Goal: Transaction & Acquisition: Download file/media

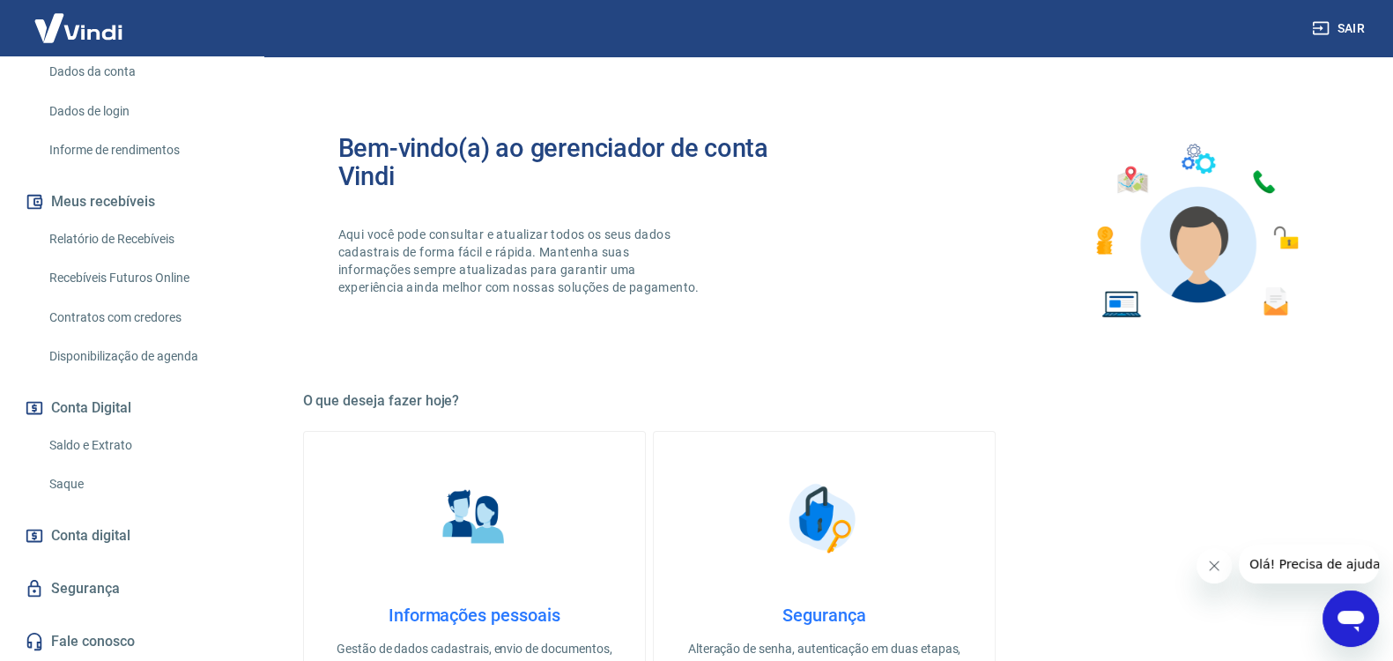
scroll to position [277, 0]
drag, startPoint x: 104, startPoint y: 442, endPoint x: 230, endPoint y: 375, distance: 142.3
click at [105, 442] on link "Saldo e Extrato" at bounding box center [142, 445] width 200 height 36
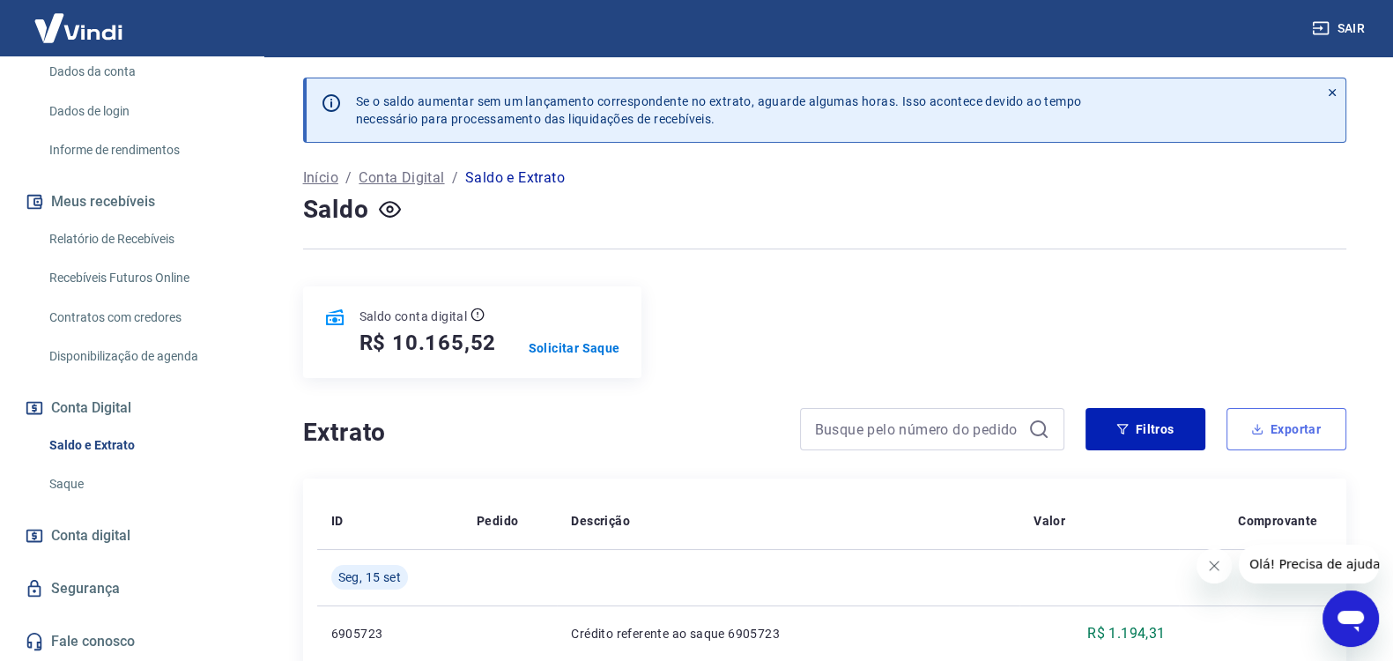
click at [1291, 424] on button "Exportar" at bounding box center [1287, 429] width 120 height 42
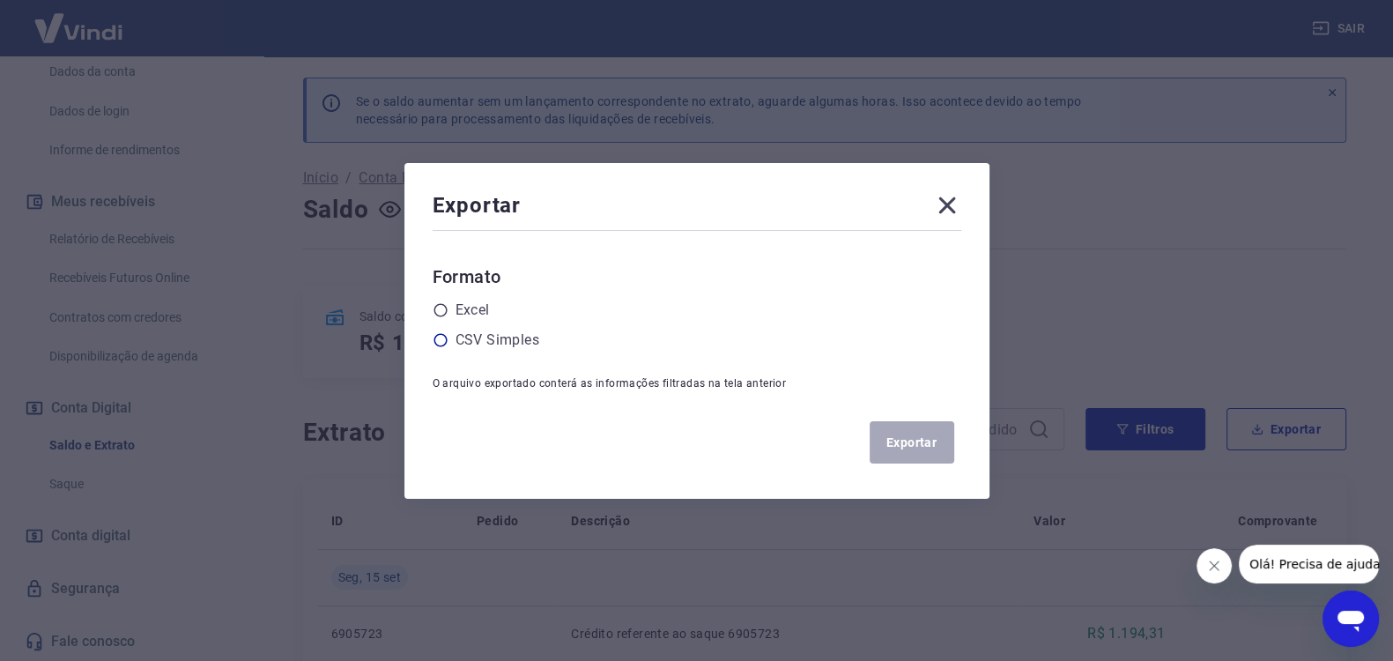
click at [498, 340] on label "CSV Simples" at bounding box center [498, 340] width 84 height 21
click at [0, 0] on input "radio" at bounding box center [0, 0] width 0 height 0
click at [955, 204] on icon at bounding box center [947, 205] width 17 height 17
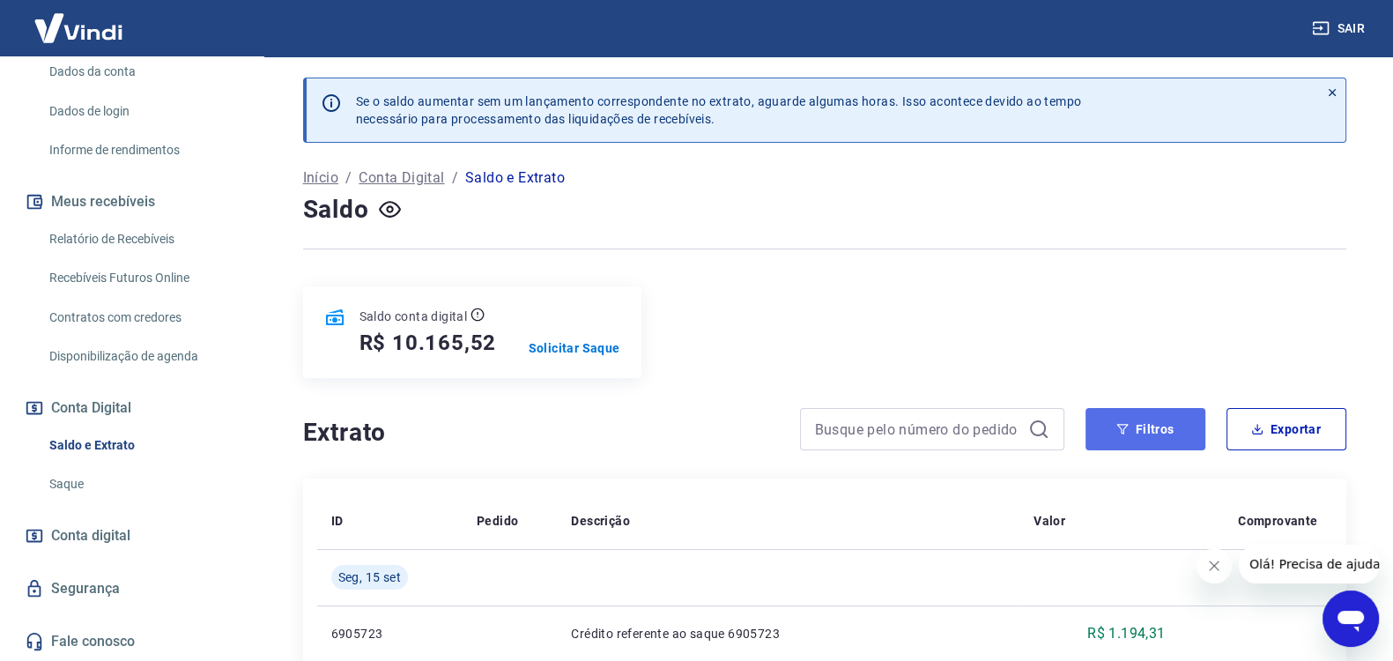
click at [1137, 434] on button "Filtros" at bounding box center [1146, 429] width 120 height 42
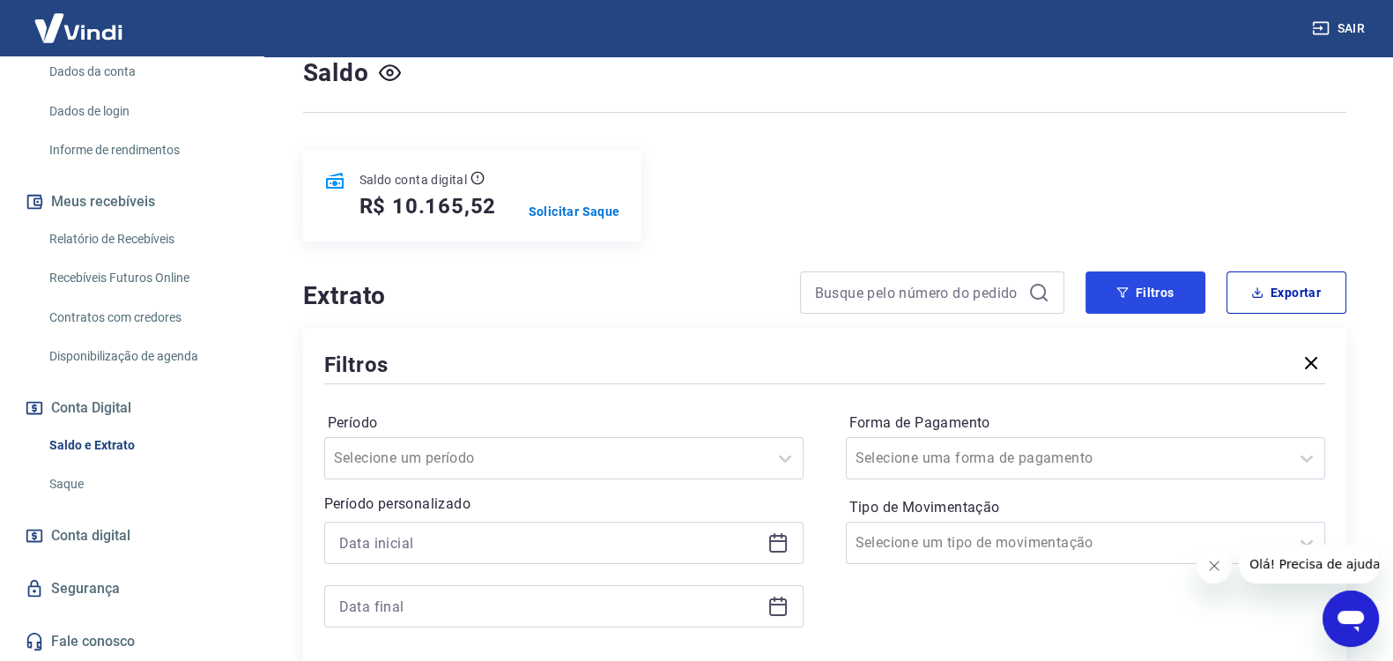
scroll to position [146, 0]
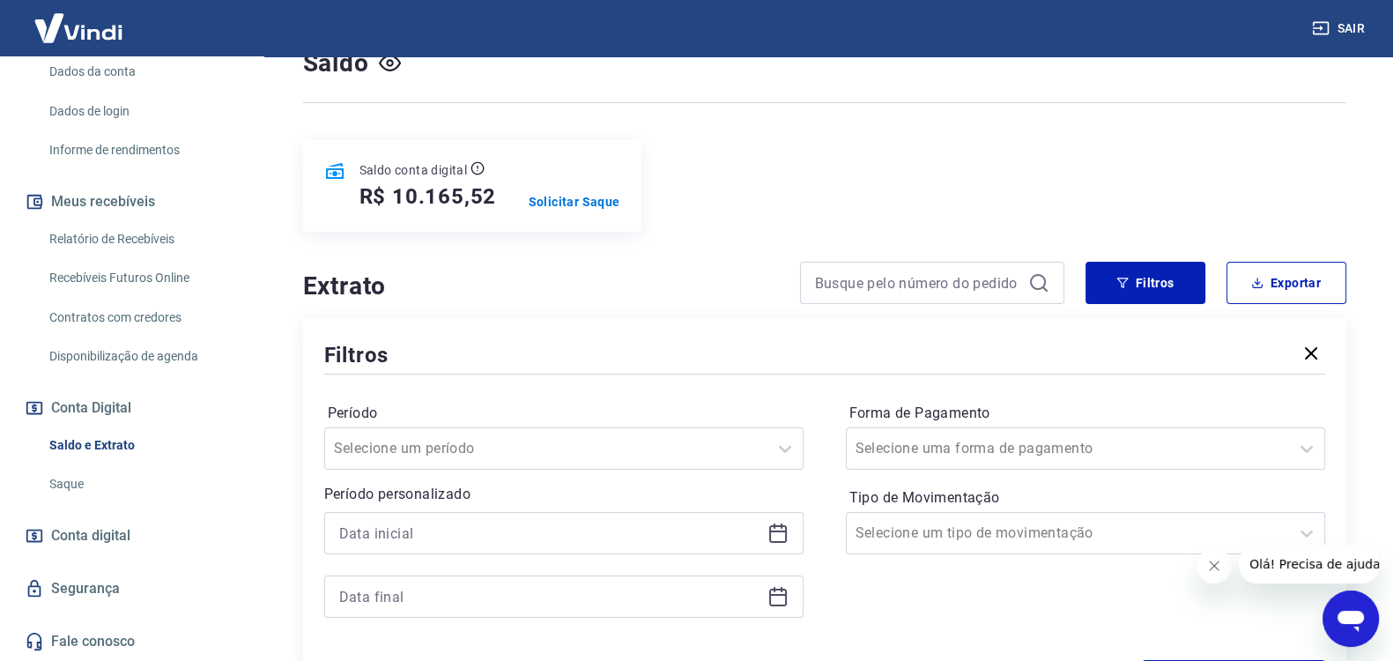
click at [776, 532] on icon at bounding box center [778, 533] width 21 height 21
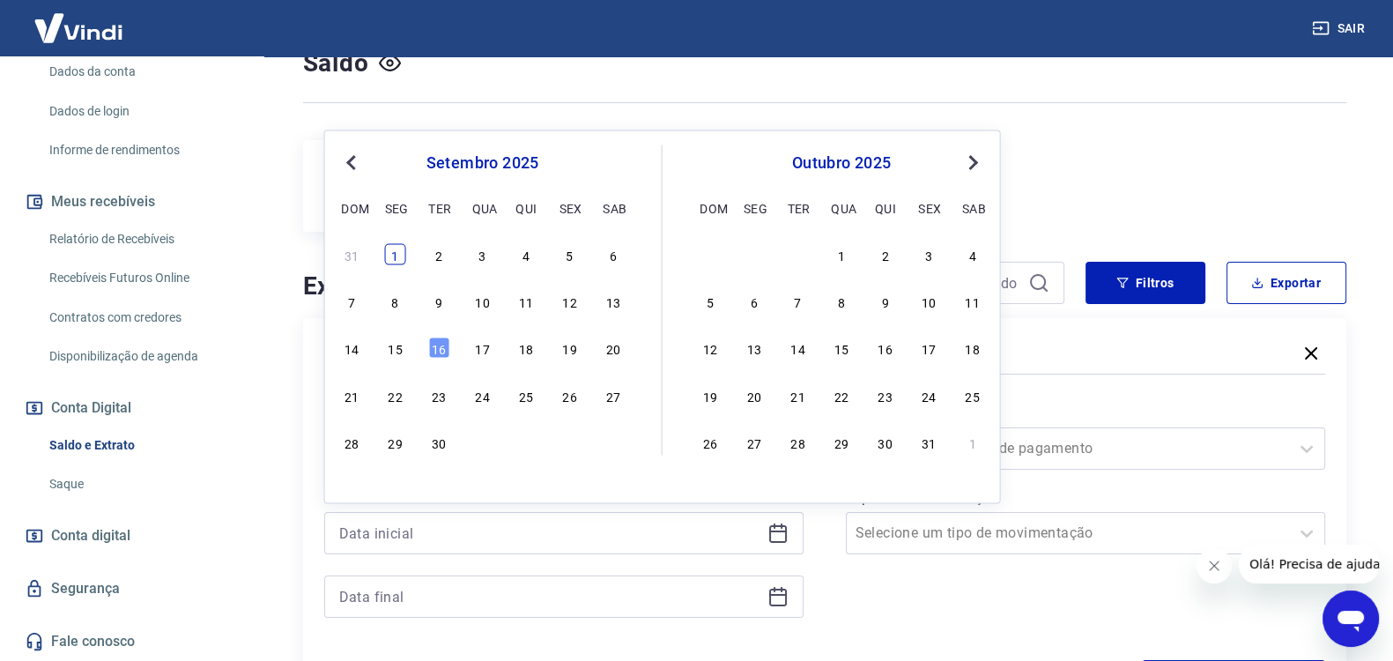
click at [393, 250] on div "1" at bounding box center [395, 253] width 21 height 21
type input "[DATE]"
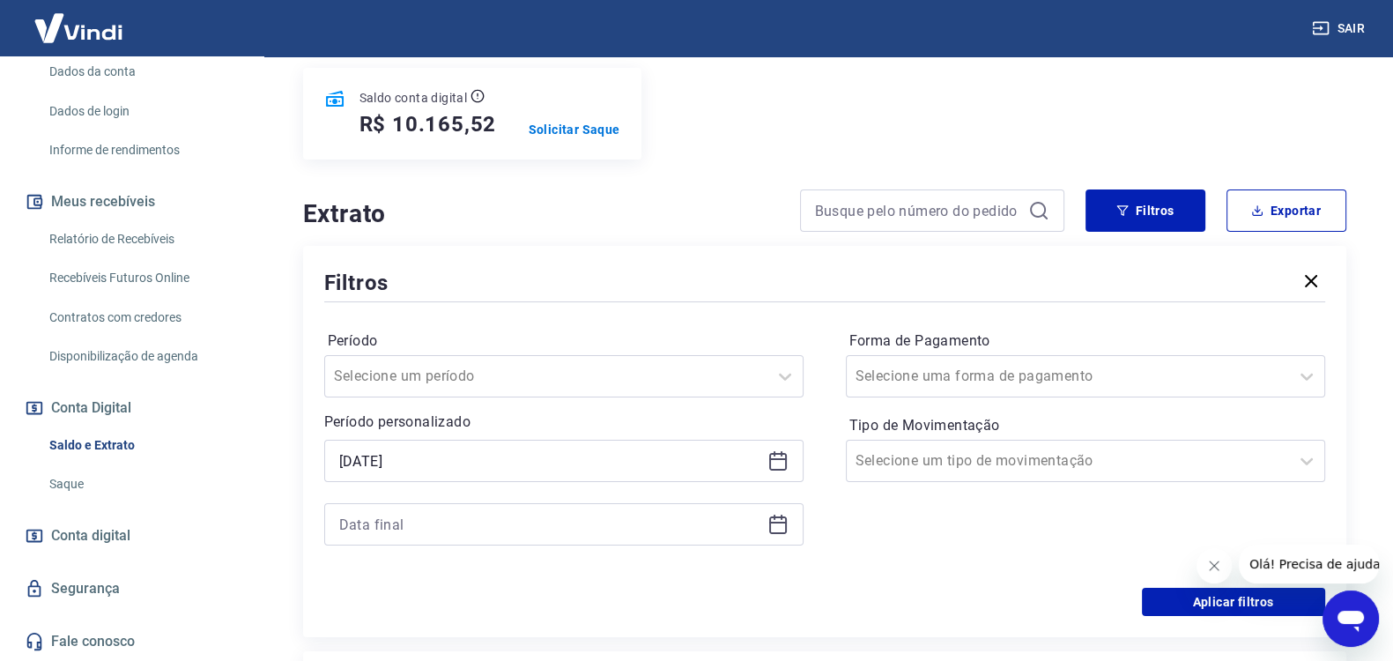
scroll to position [219, 0]
click at [777, 516] on icon at bounding box center [778, 523] width 21 height 21
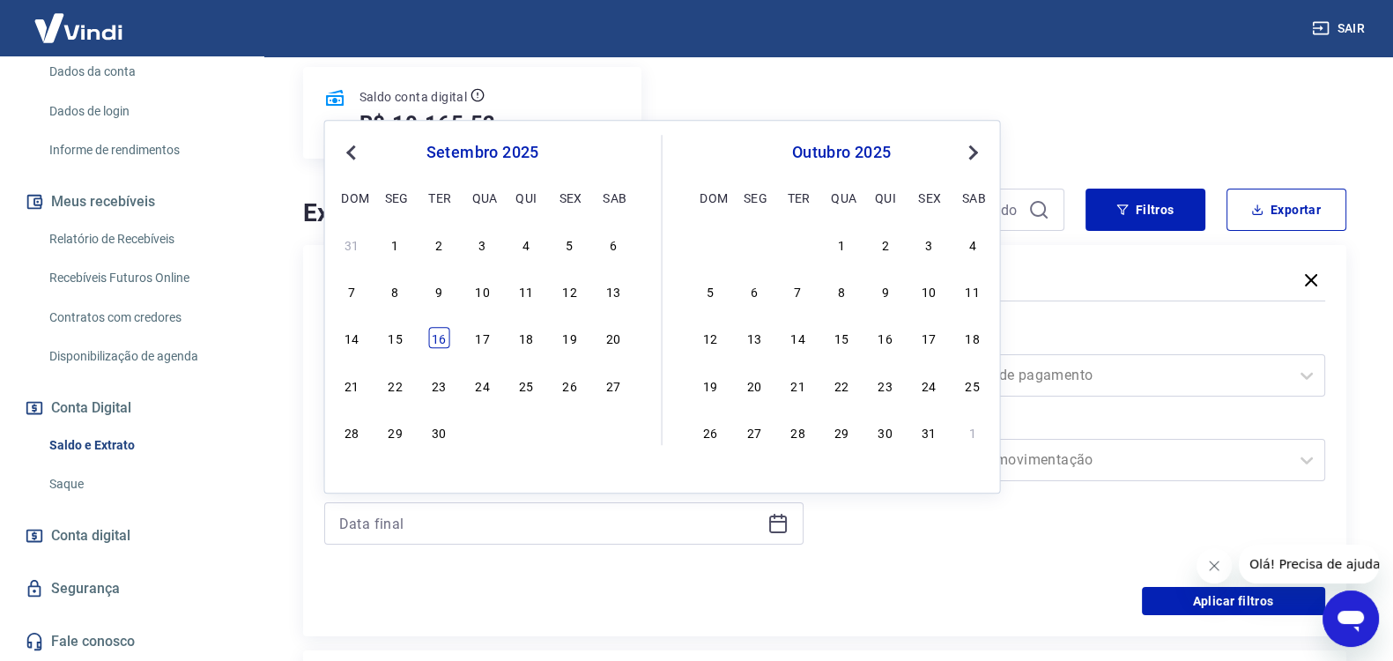
click at [442, 333] on div "16" at bounding box center [438, 338] width 21 height 21
type input "[DATE]"
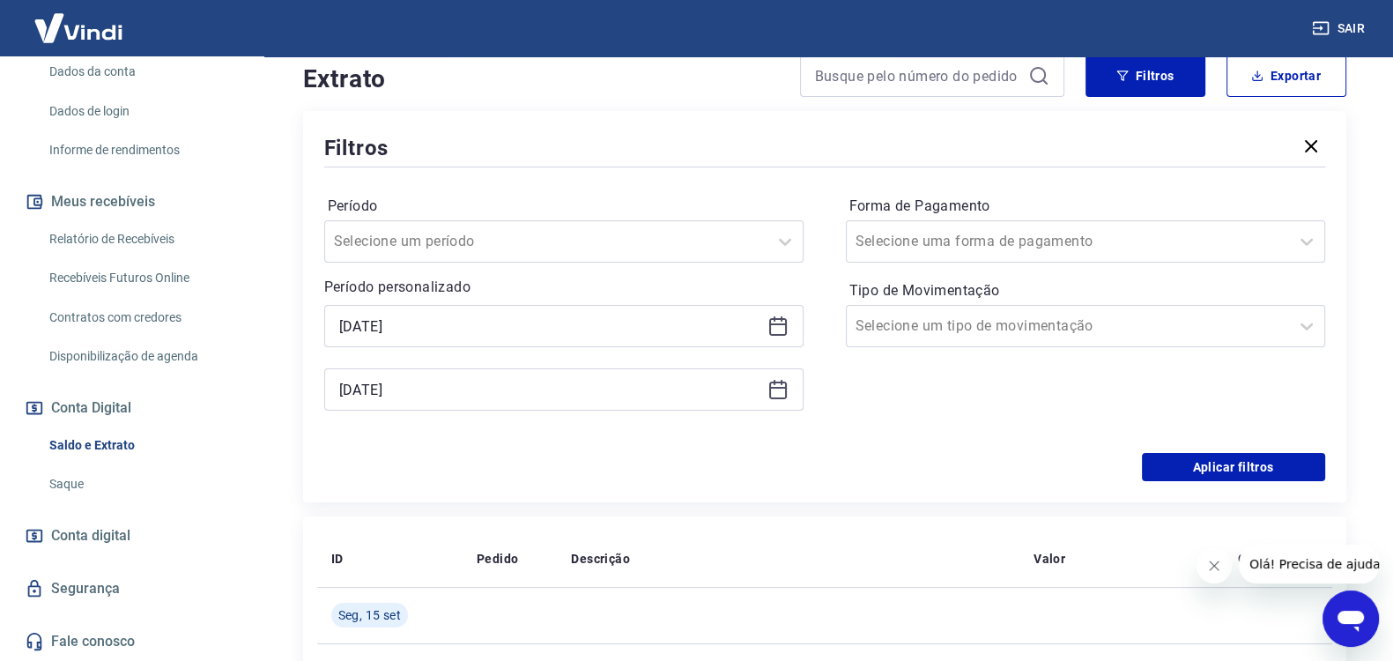
scroll to position [440, 0]
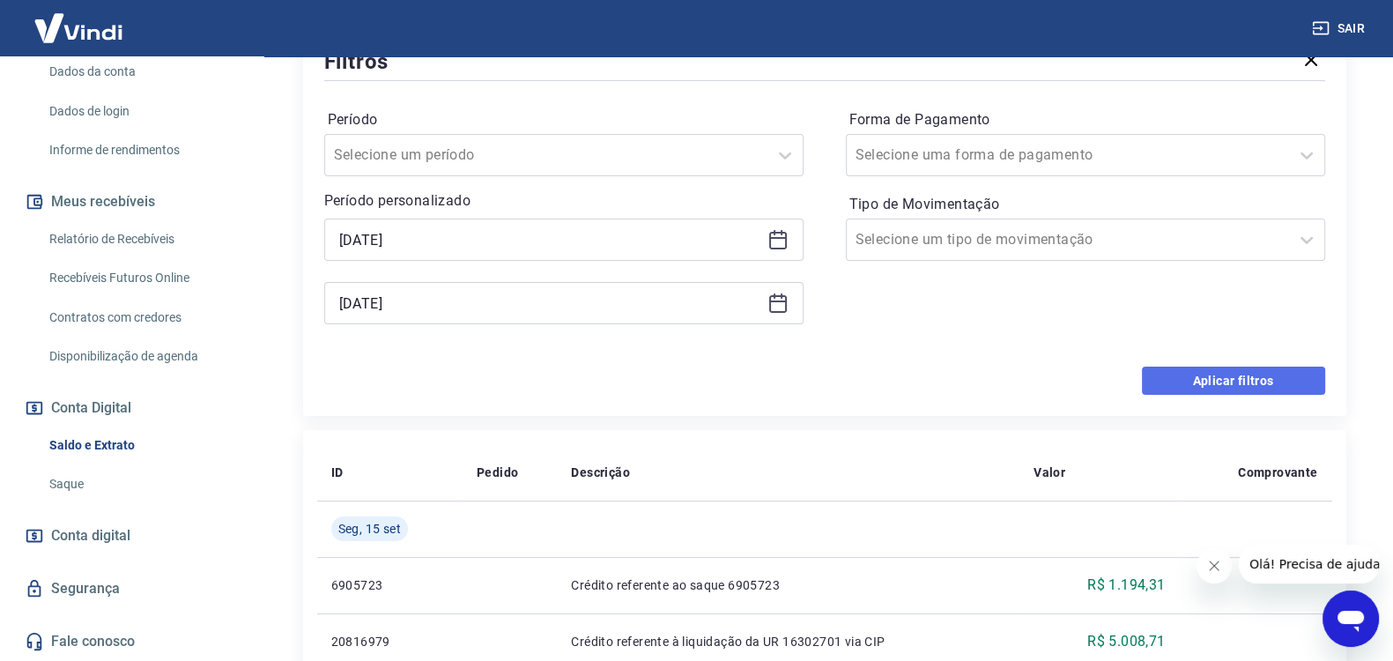
click at [1199, 372] on button "Aplicar filtros" at bounding box center [1233, 381] width 183 height 28
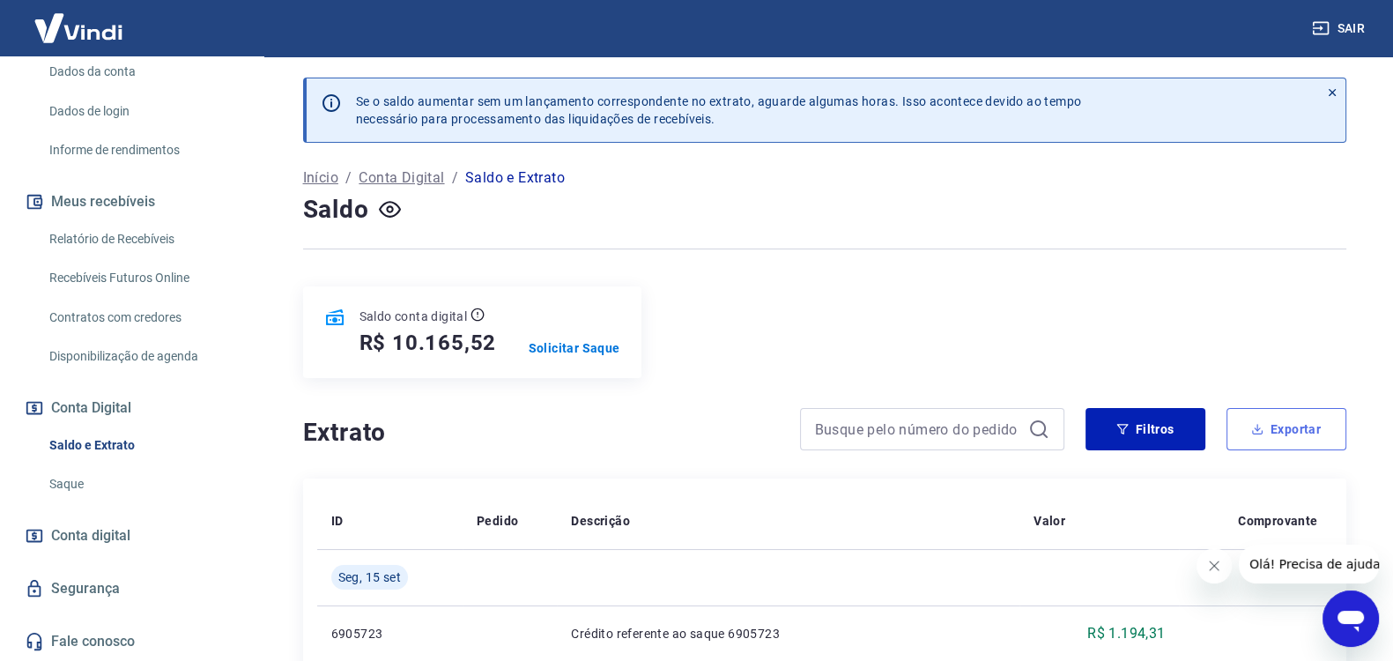
click at [1289, 431] on button "Exportar" at bounding box center [1287, 429] width 120 height 42
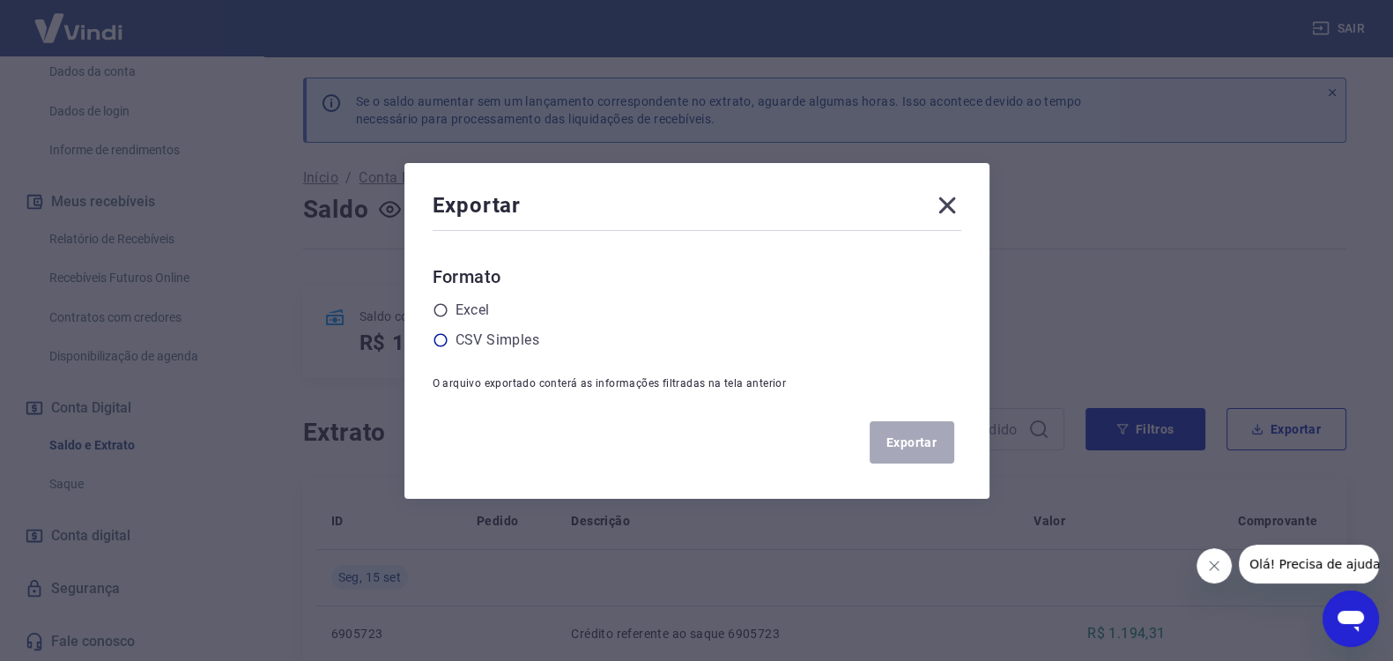
click at [536, 337] on label "CSV Simples" at bounding box center [498, 340] width 84 height 21
click at [0, 0] on input "radio" at bounding box center [0, 0] width 0 height 0
click at [935, 440] on button "Exportar" at bounding box center [912, 442] width 85 height 42
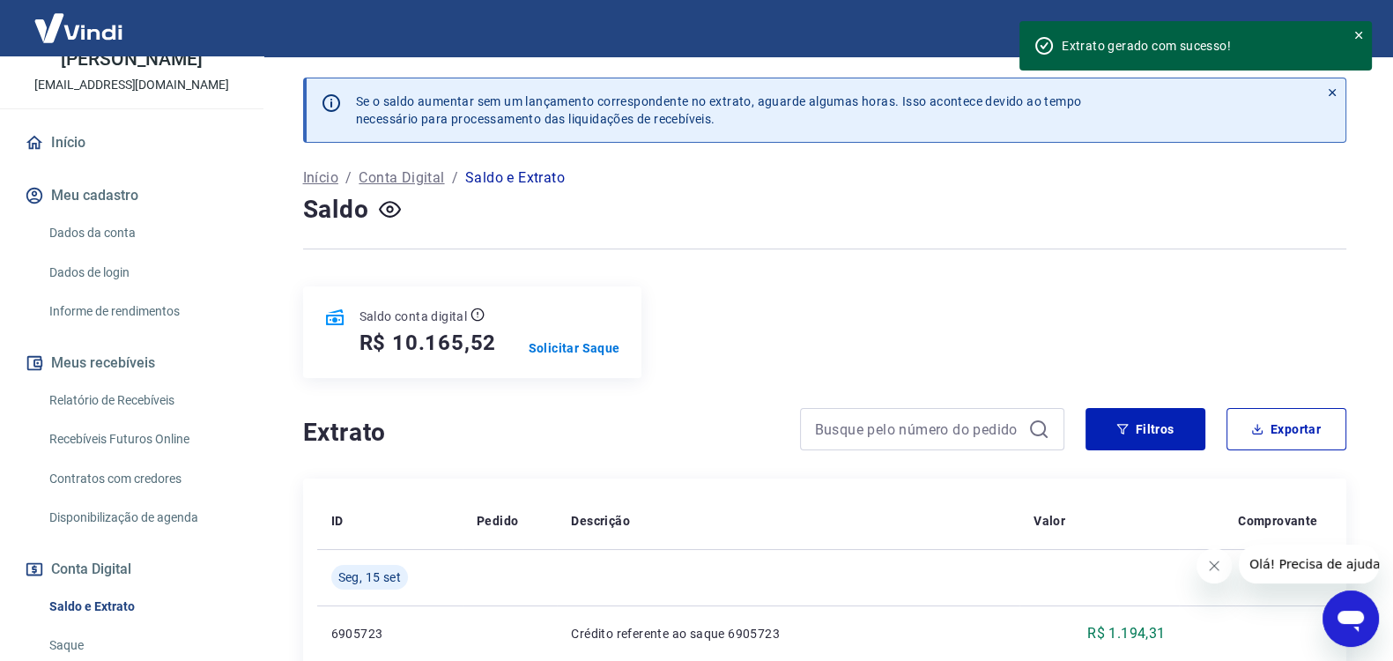
scroll to position [56, 0]
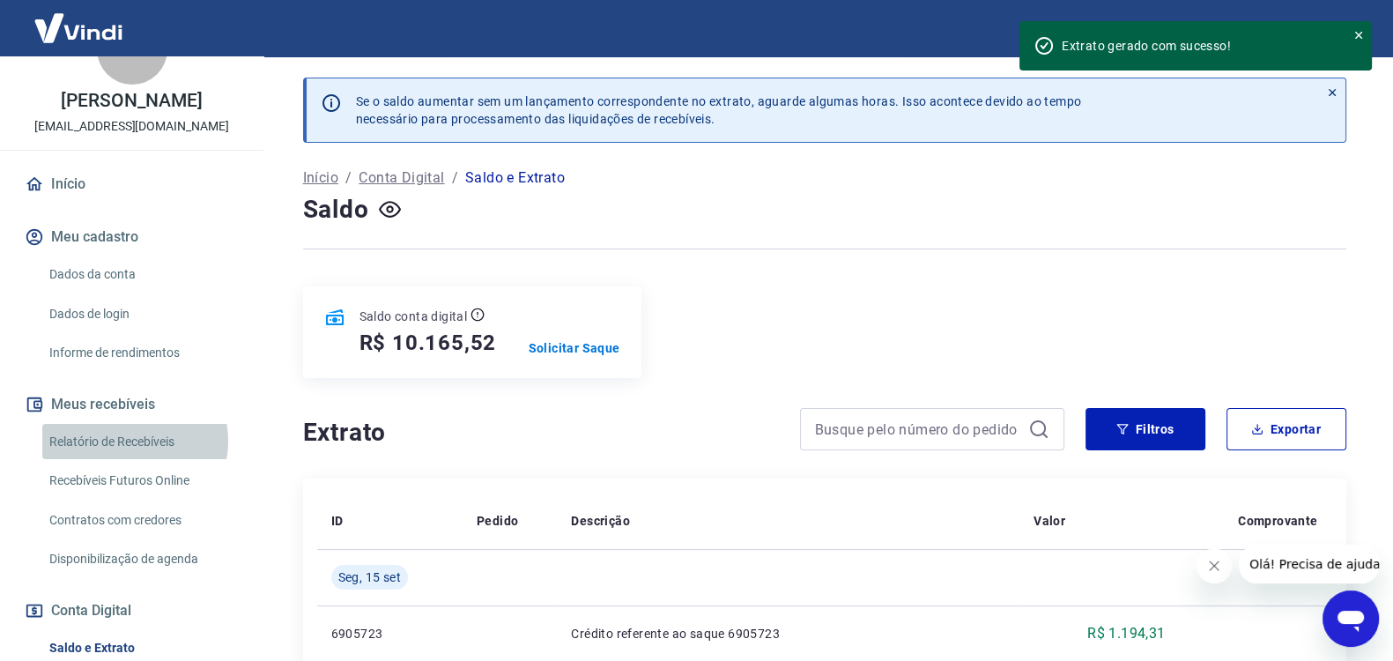
click at [128, 459] on link "Relatório de Recebíveis" at bounding box center [142, 442] width 200 height 36
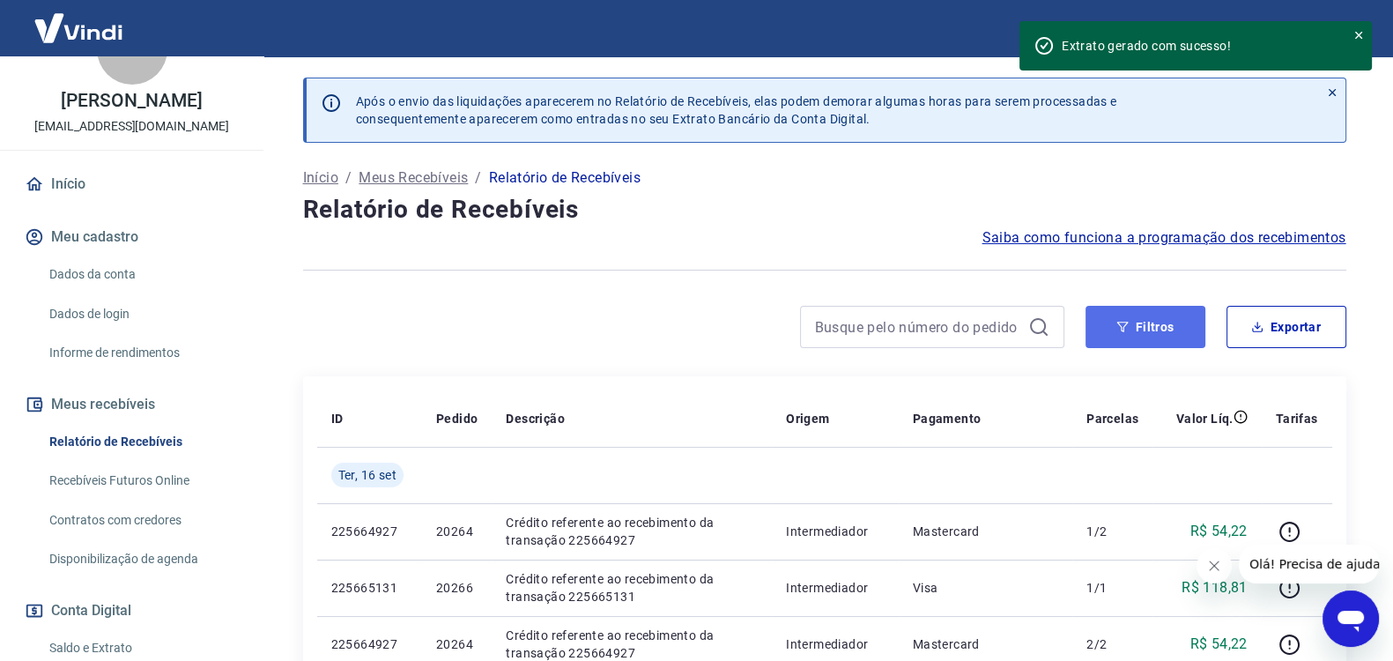
click at [1147, 315] on button "Filtros" at bounding box center [1146, 327] width 120 height 42
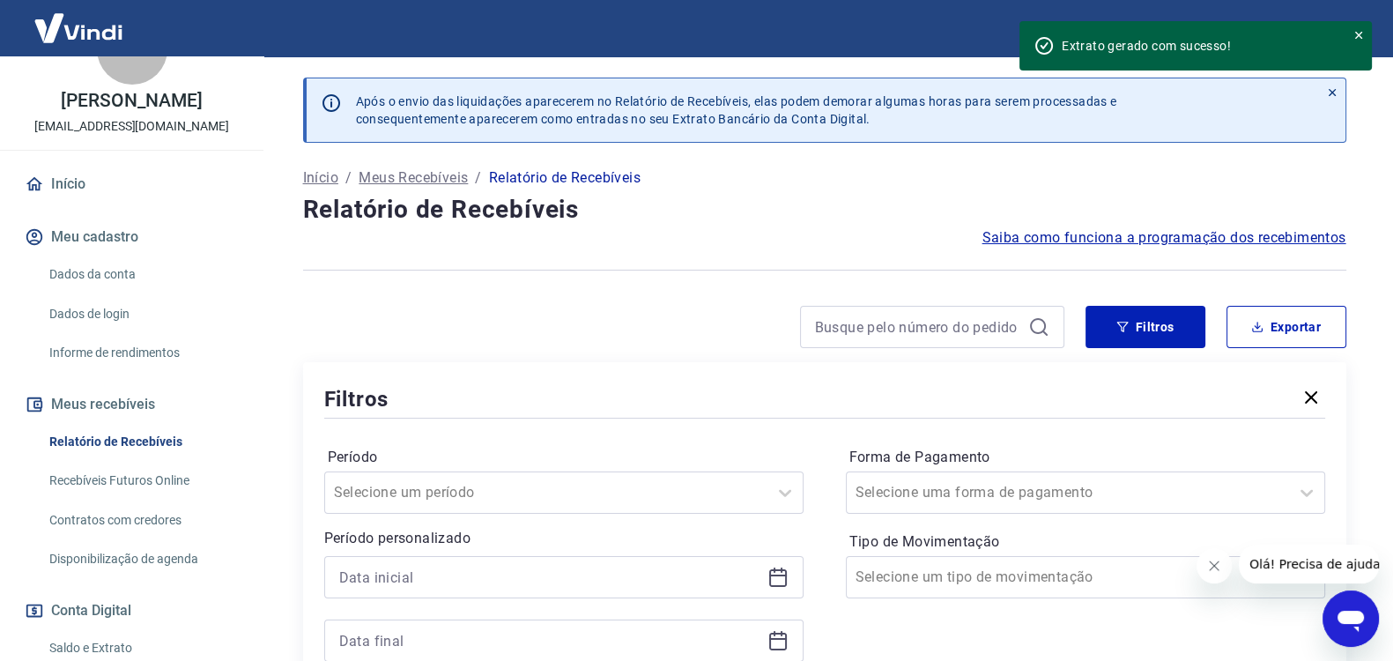
click at [778, 572] on icon at bounding box center [778, 577] width 21 height 21
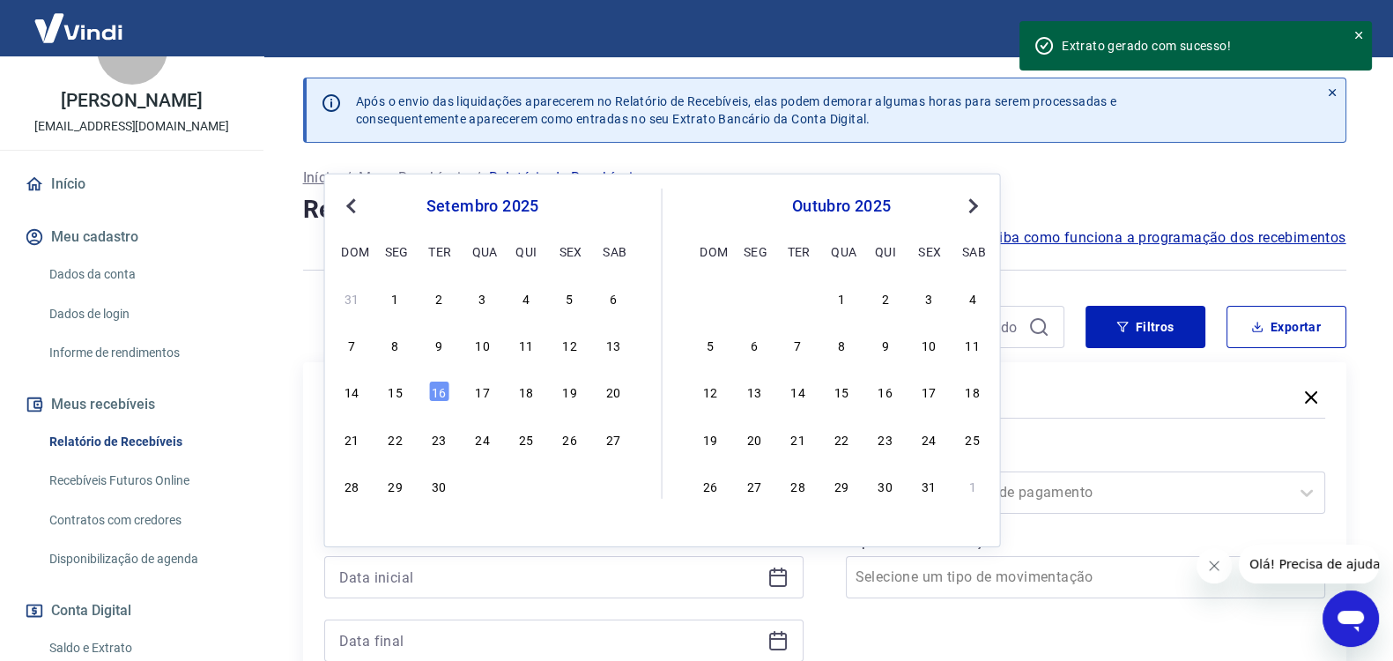
drag, startPoint x: 396, startPoint y: 303, endPoint x: 438, endPoint y: 385, distance: 92.2
click at [397, 303] on div "1" at bounding box center [395, 297] width 21 height 21
type input "[DATE]"
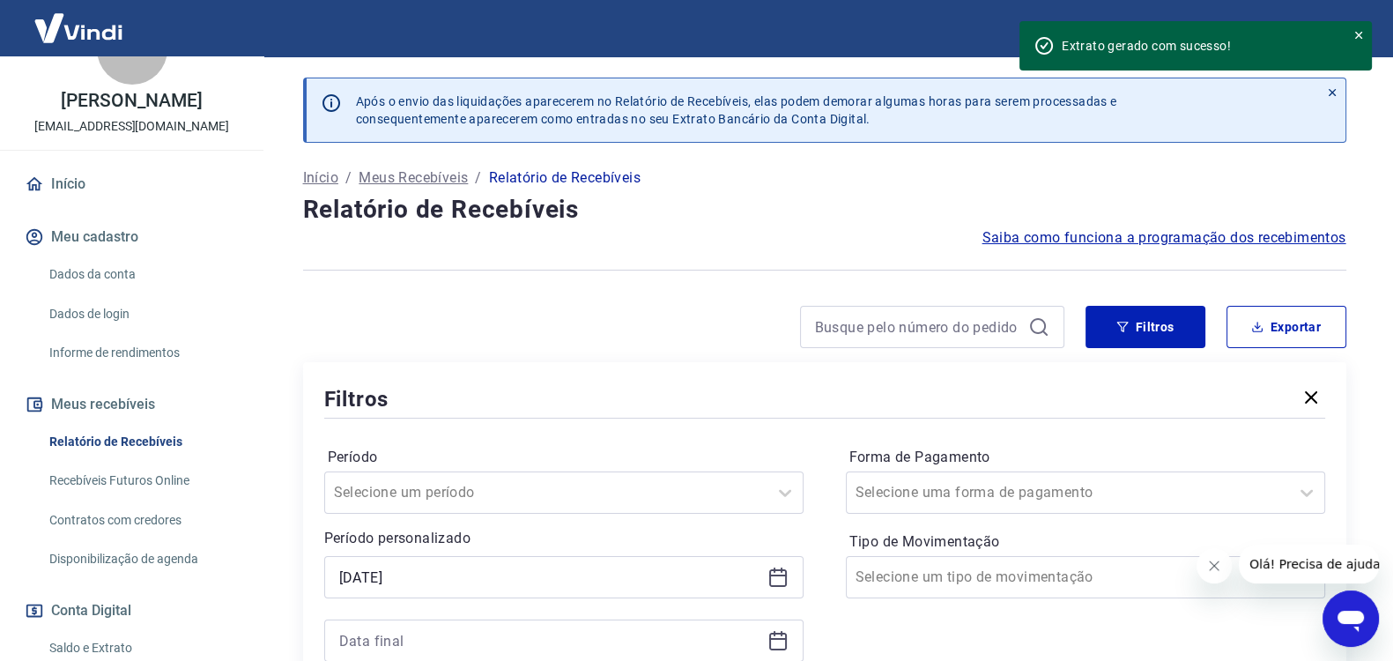
click at [438, 385] on div "Filtros" at bounding box center [824, 398] width 1001 height 31
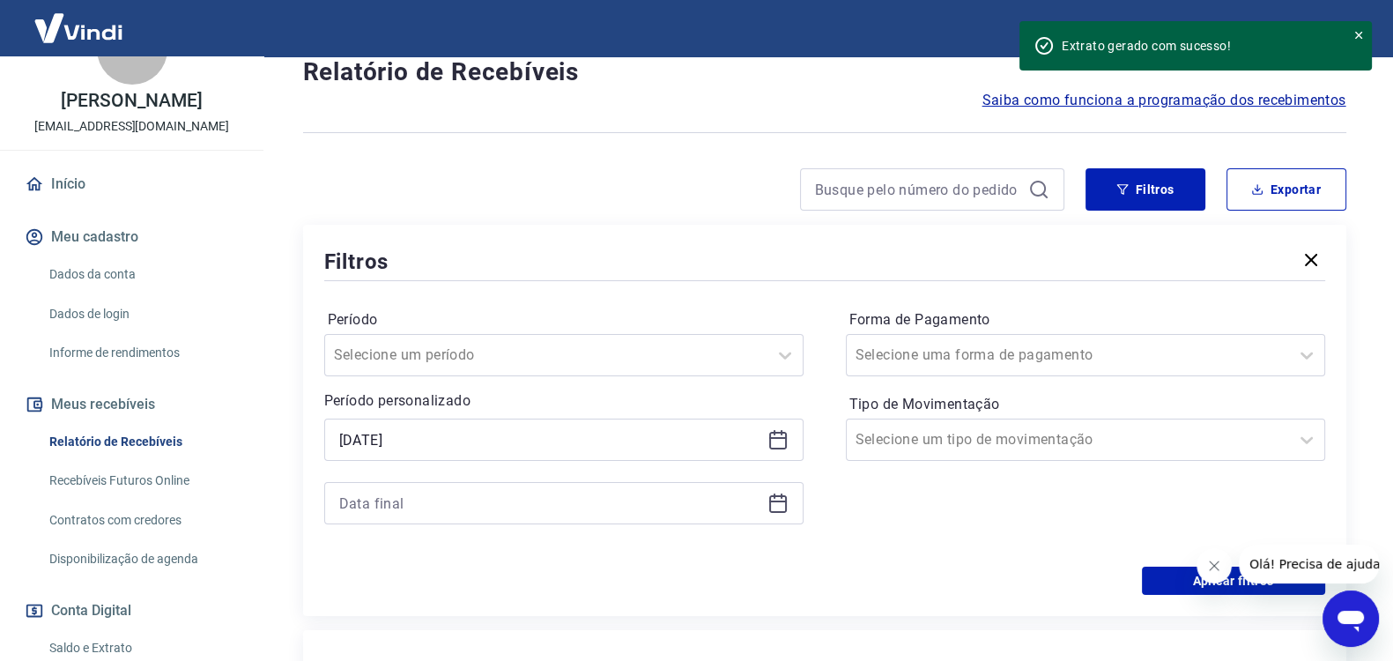
scroll to position [146, 0]
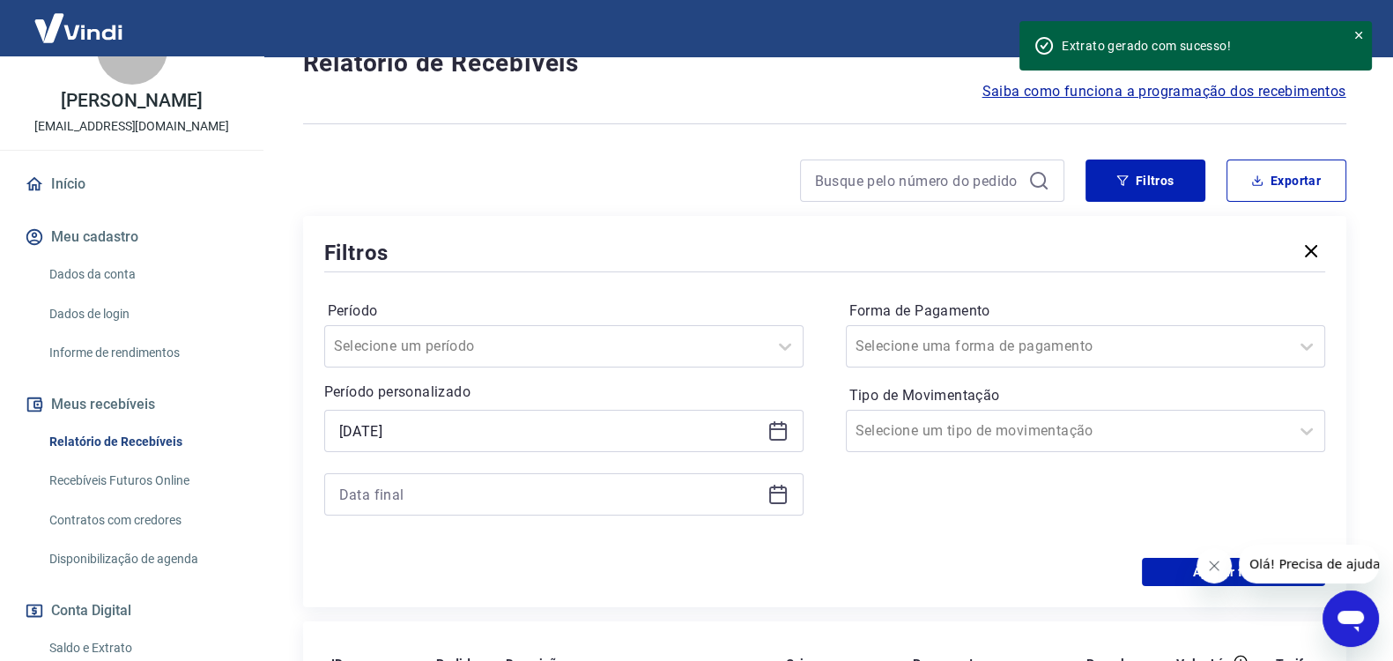
click at [784, 492] on icon at bounding box center [778, 493] width 18 height 2
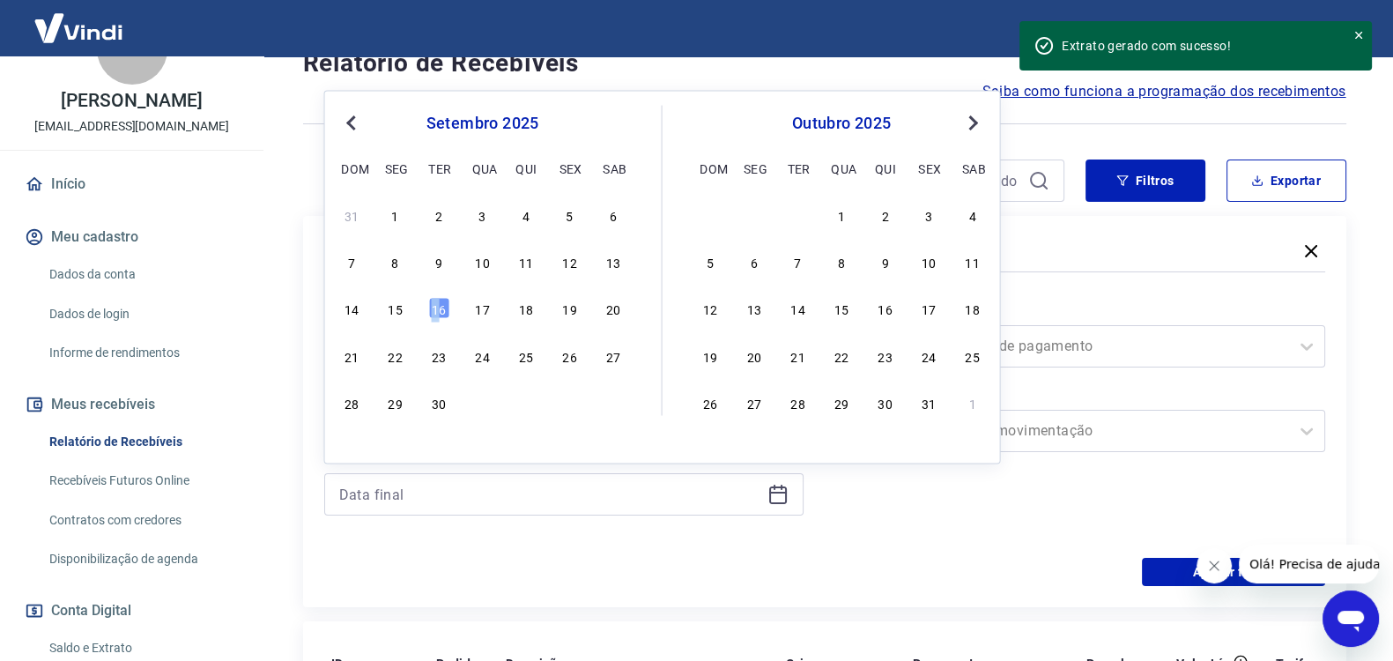
drag, startPoint x: 434, startPoint y: 306, endPoint x: 798, endPoint y: 529, distance: 426.1
click at [435, 306] on div "16" at bounding box center [438, 308] width 21 height 21
type input "[DATE]"
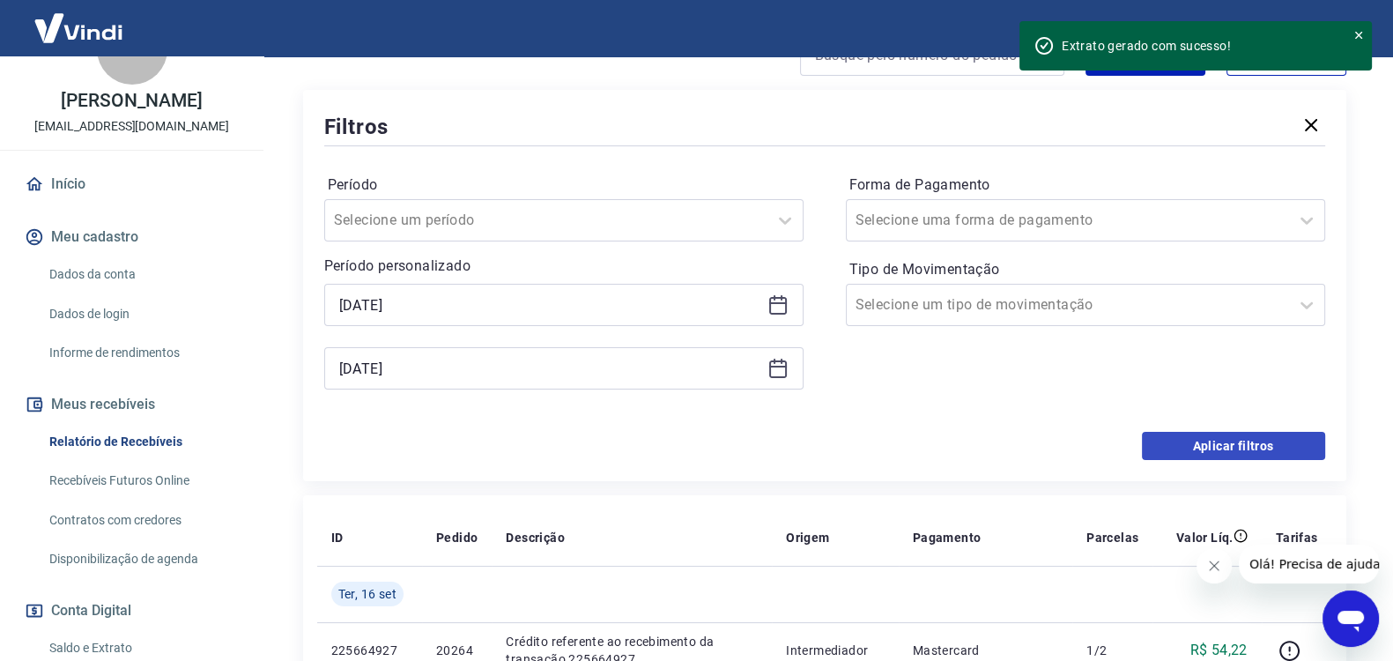
scroll to position [293, 0]
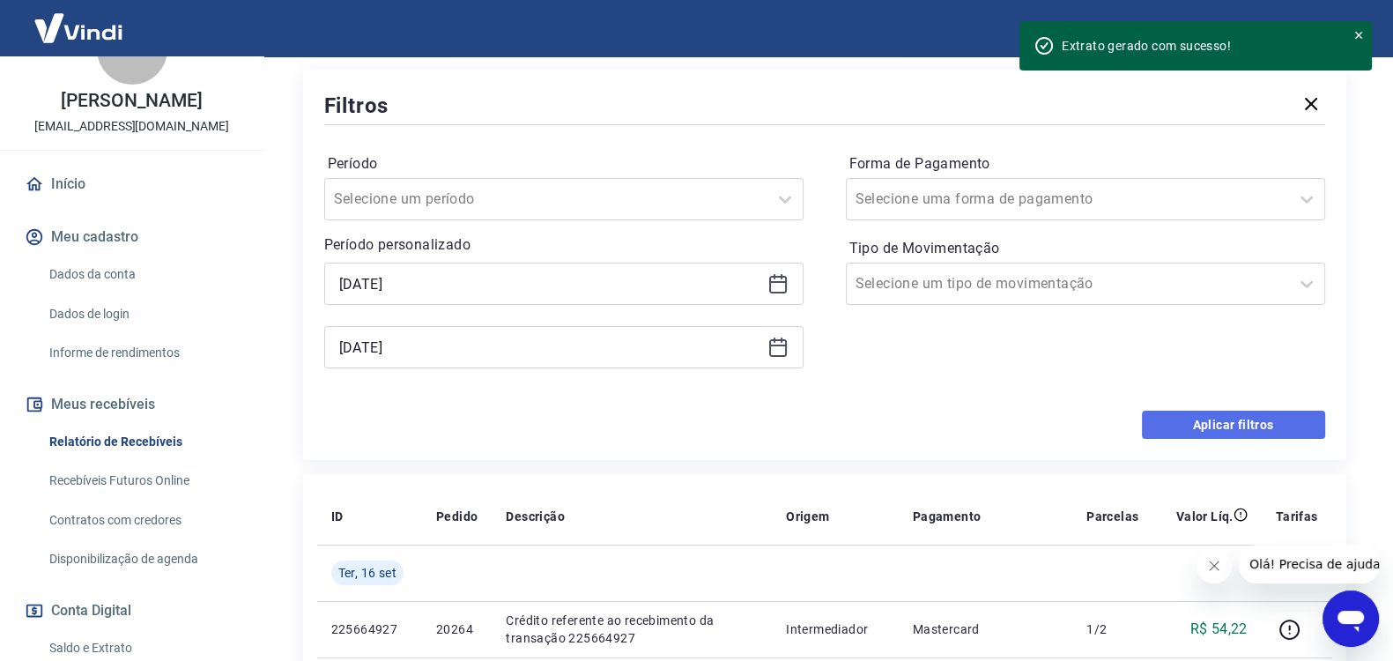
click at [1222, 413] on button "Aplicar filtros" at bounding box center [1233, 425] width 183 height 28
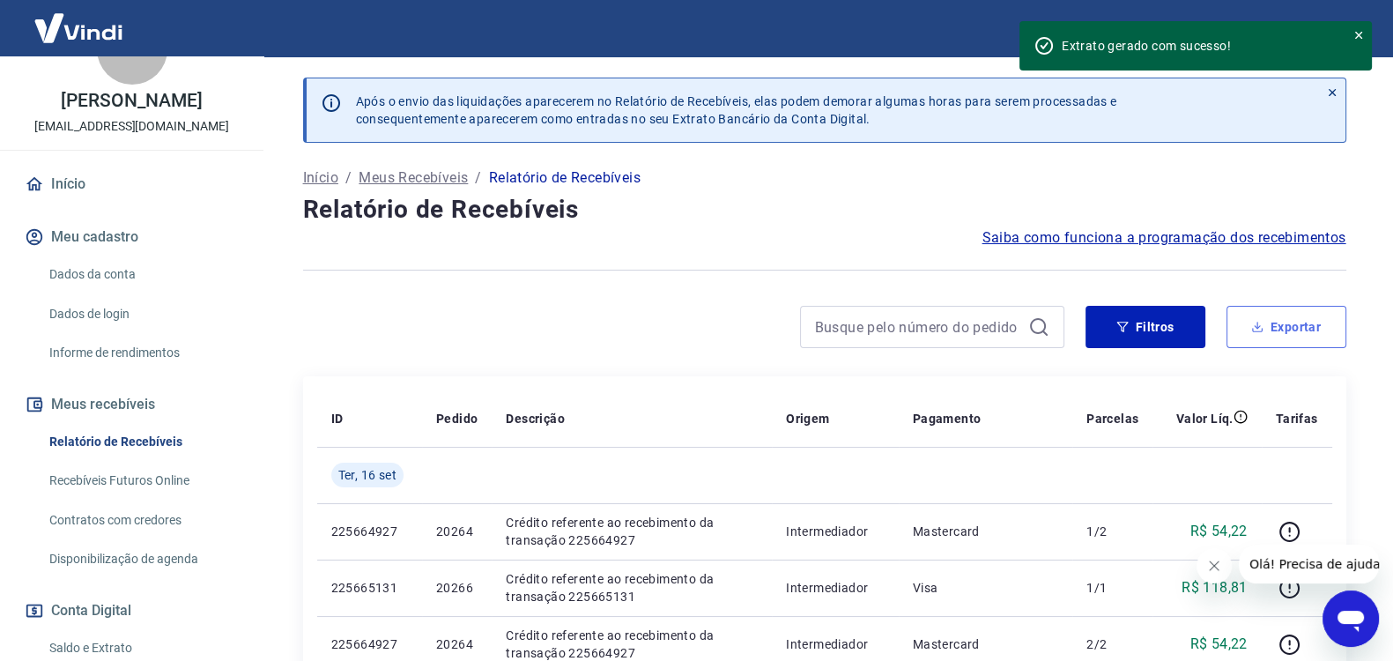
click at [1270, 335] on button "Exportar" at bounding box center [1287, 327] width 120 height 42
type input "[DATE]"
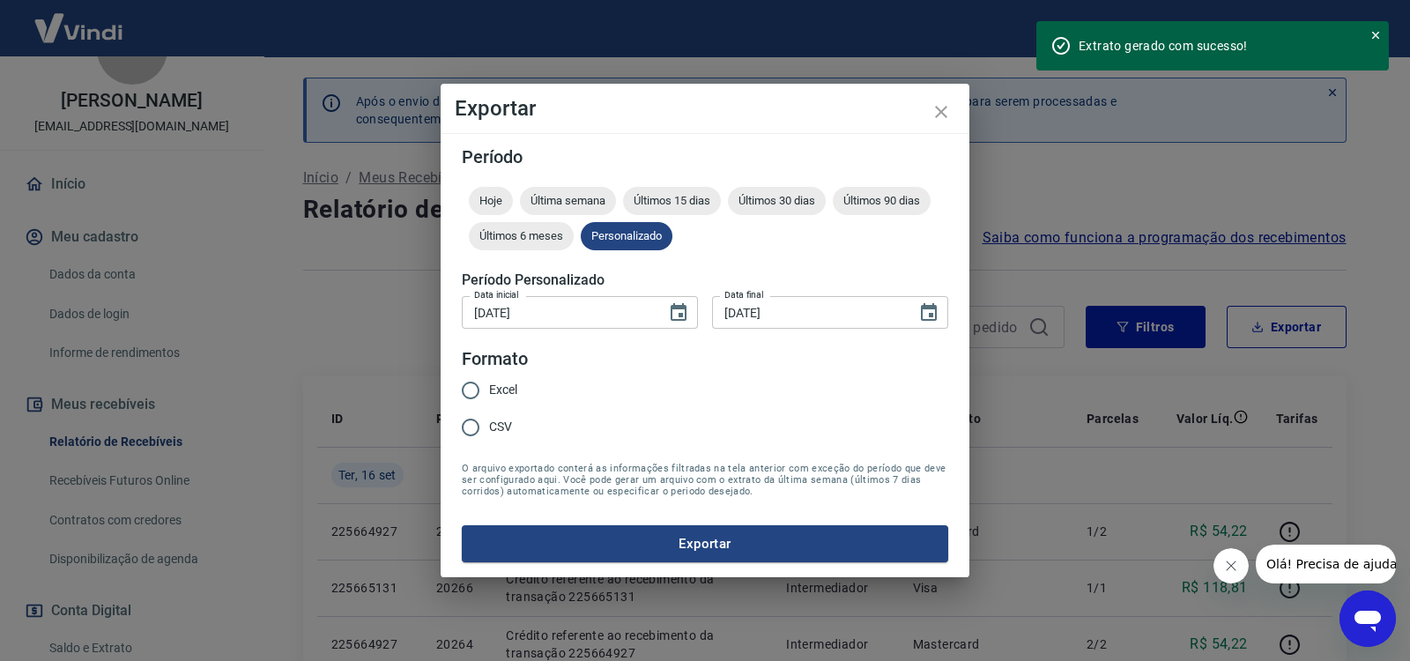
click at [505, 424] on span "CSV" at bounding box center [500, 427] width 23 height 19
click at [489, 424] on input "CSV" at bounding box center [470, 427] width 37 height 37
radio input "true"
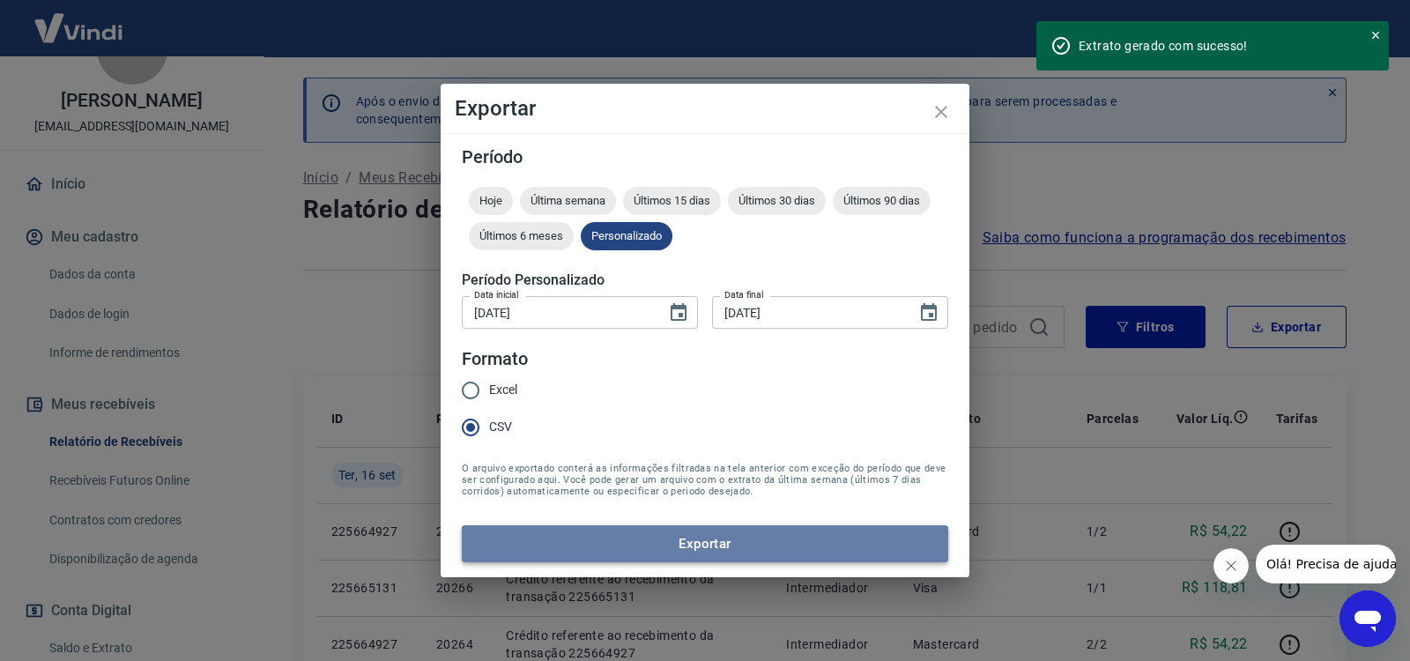
click at [728, 535] on button "Exportar" at bounding box center [705, 543] width 486 height 37
